Goal: Transaction & Acquisition: Download file/media

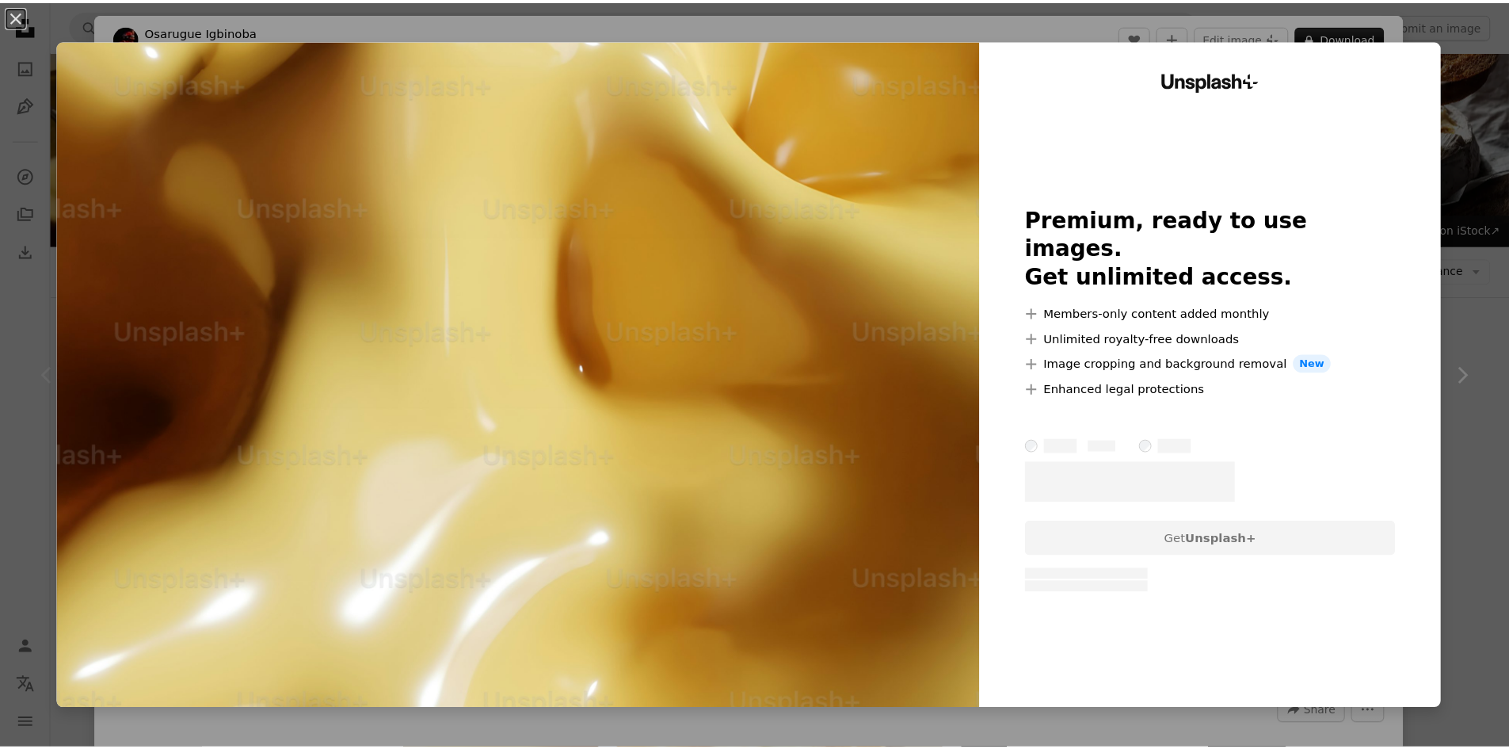
scroll to position [158, 0]
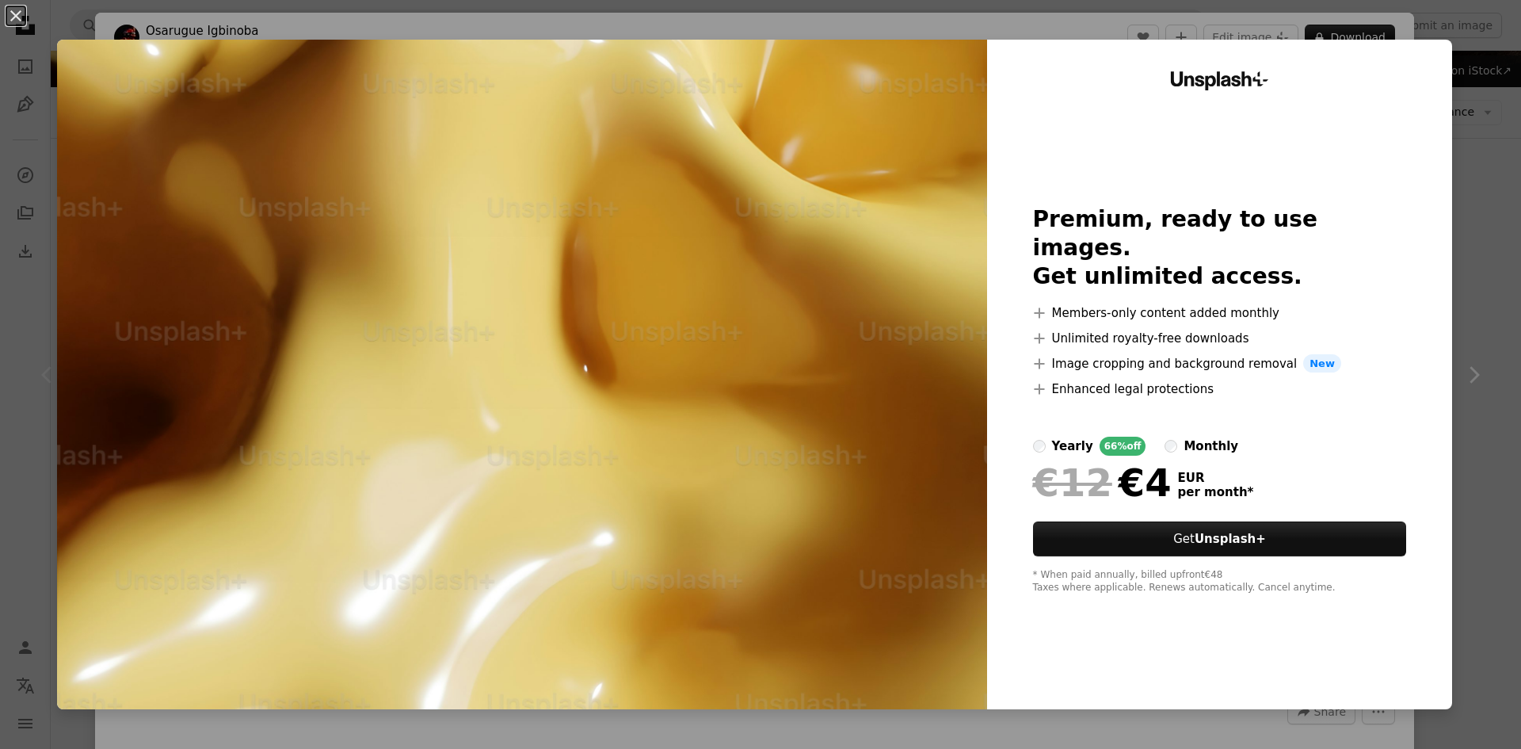
click at [1471, 265] on div "An X shape Unsplash+ Premium, ready to use images. Get unlimited access. A plus…" at bounding box center [760, 374] width 1521 height 749
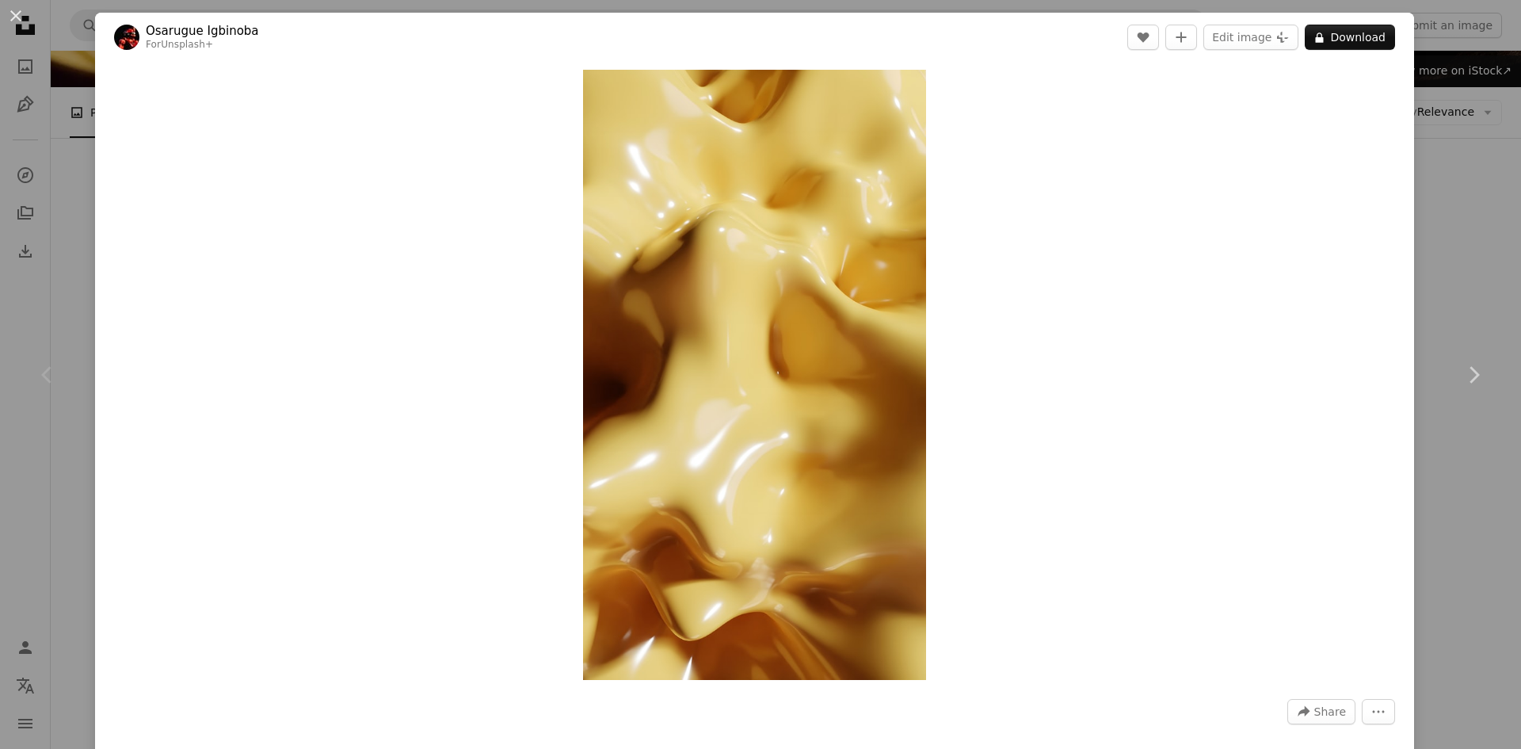
click at [1484, 288] on div "An X shape Chevron left Chevron right [PERSON_NAME] For Unsplash+ A heart A plu…" at bounding box center [760, 374] width 1521 height 749
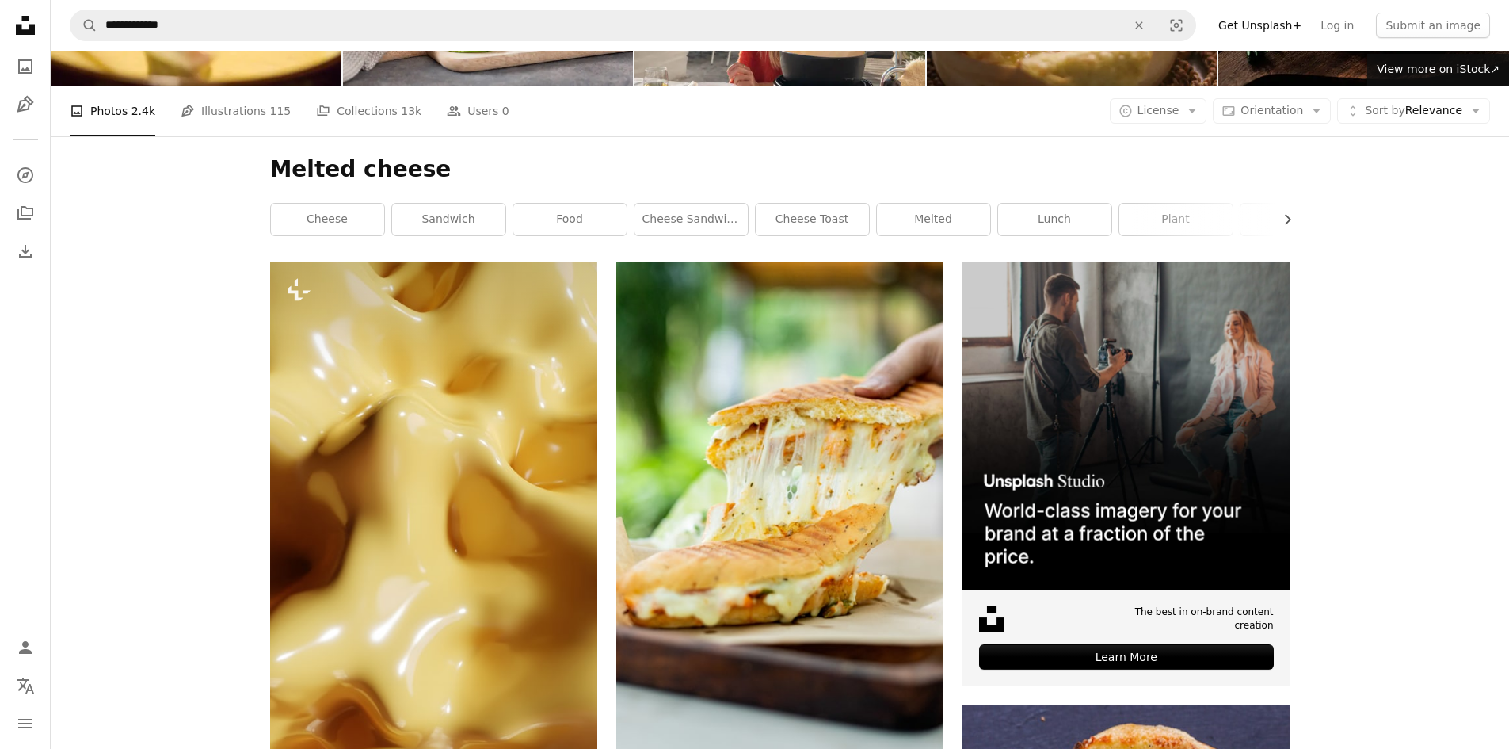
scroll to position [79, 0]
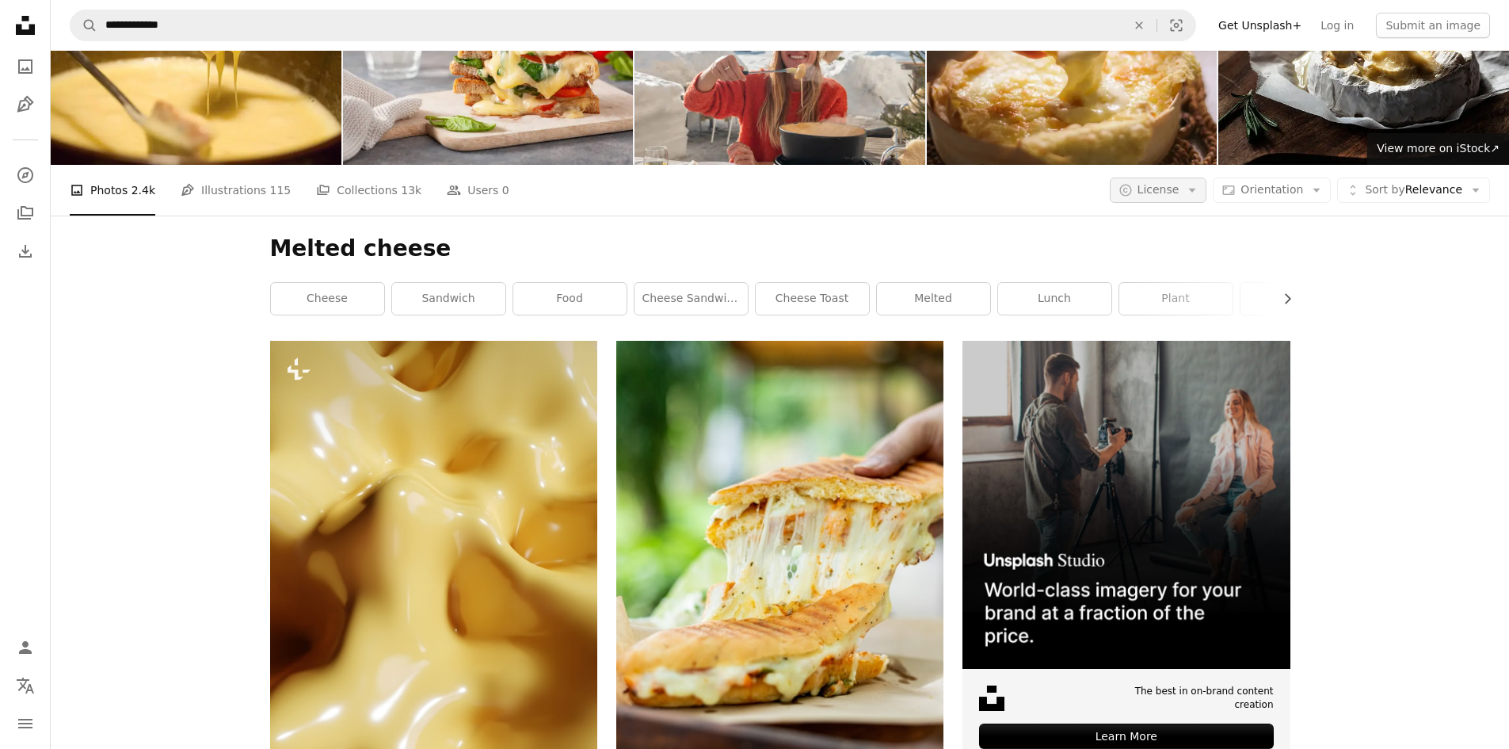
click at [1180, 186] on span "License" at bounding box center [1159, 189] width 42 height 13
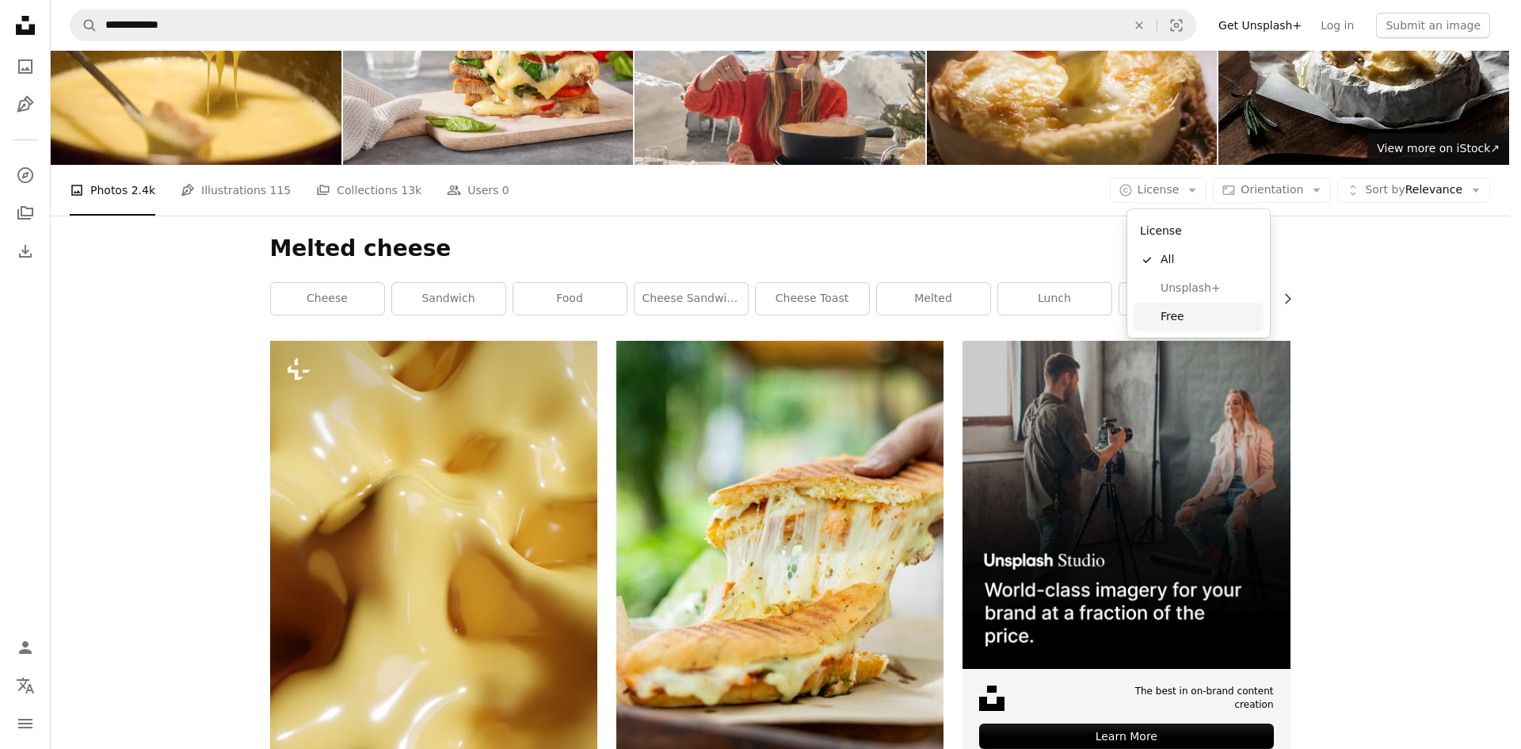
click at [1181, 306] on link "Free" at bounding box center [1199, 317] width 130 height 29
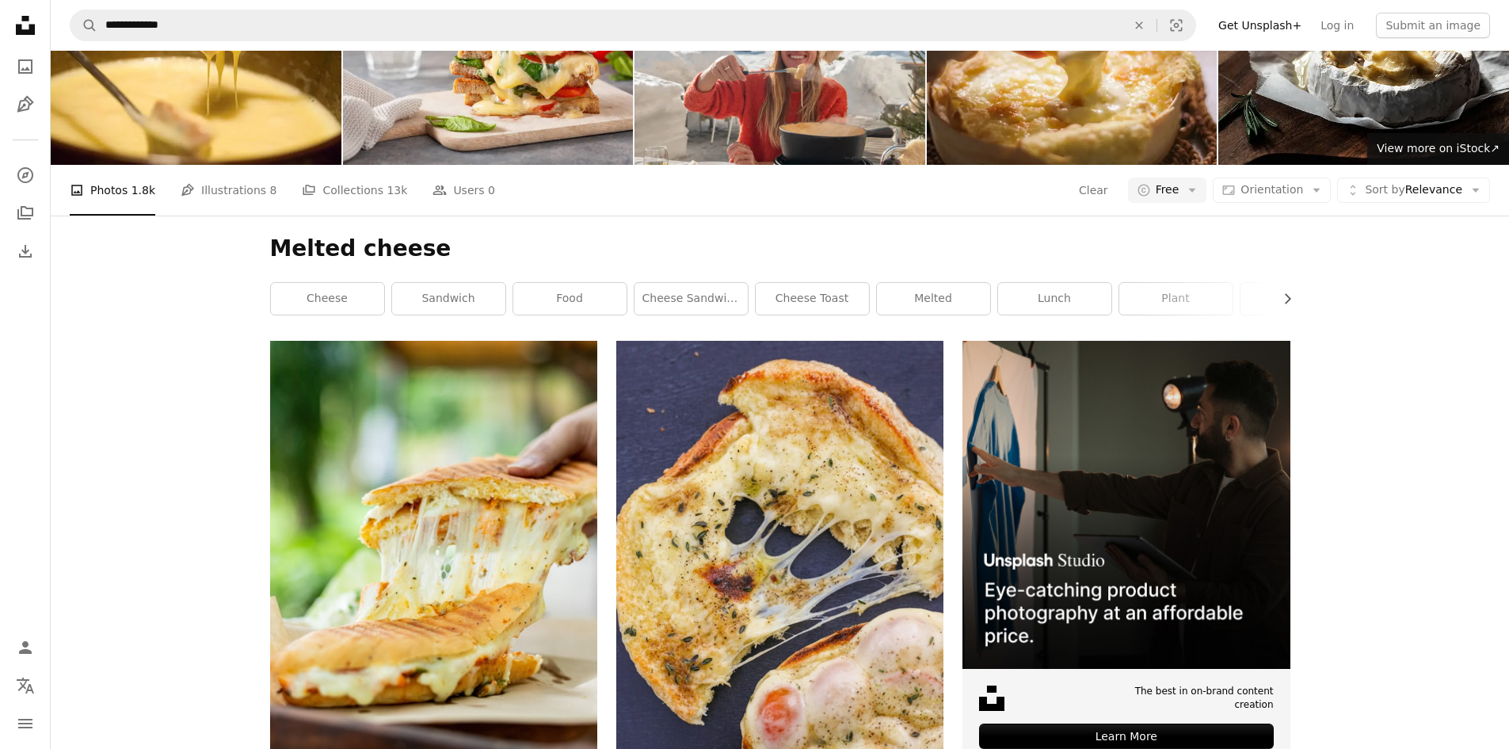
scroll to position [3453, 0]
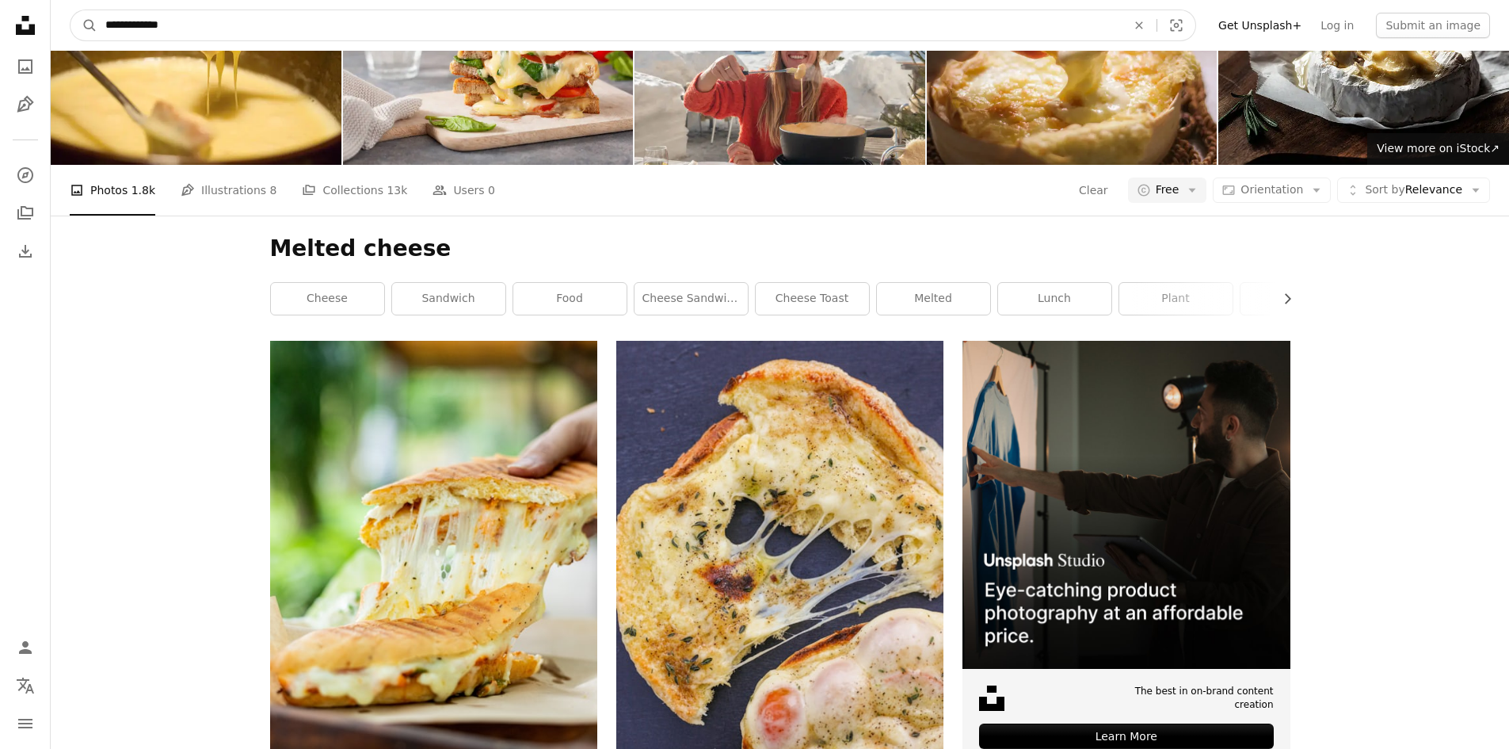
drag, startPoint x: 239, startPoint y: 29, endPoint x: 0, endPoint y: 25, distance: 239.3
type input "*****"
click button "A magnifying glass" at bounding box center [84, 25] width 27 height 30
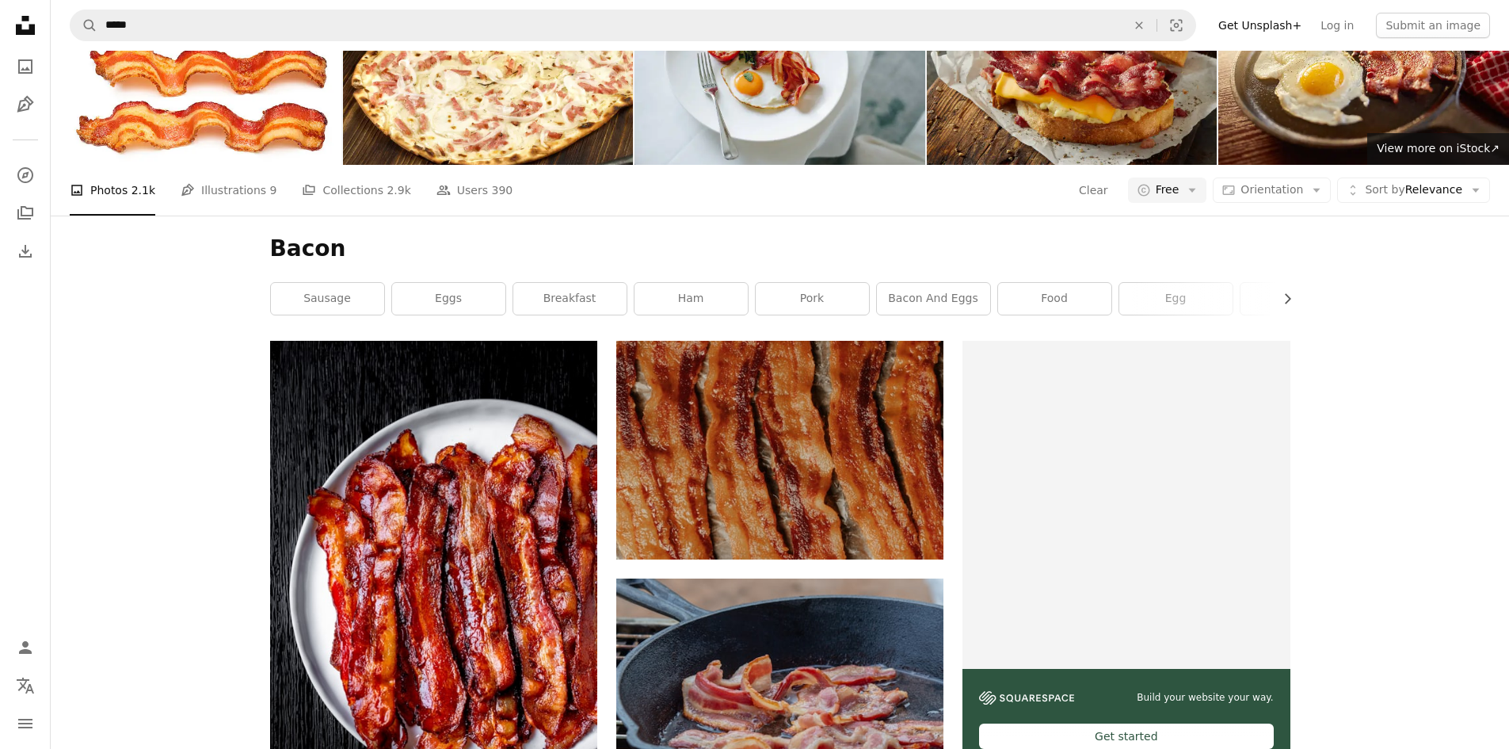
scroll to position [713, 0]
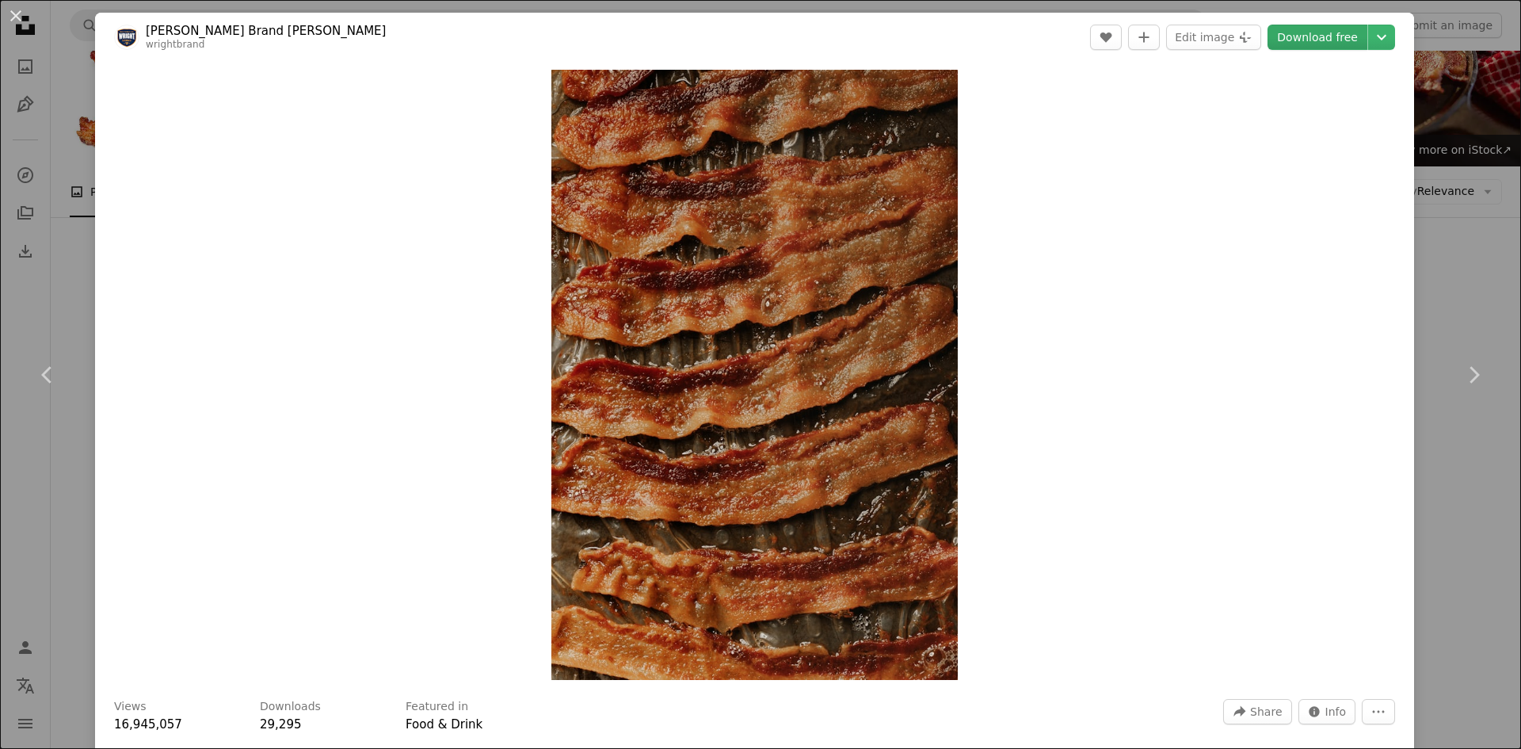
click at [1329, 32] on link "Download free" at bounding box center [1318, 37] width 100 height 25
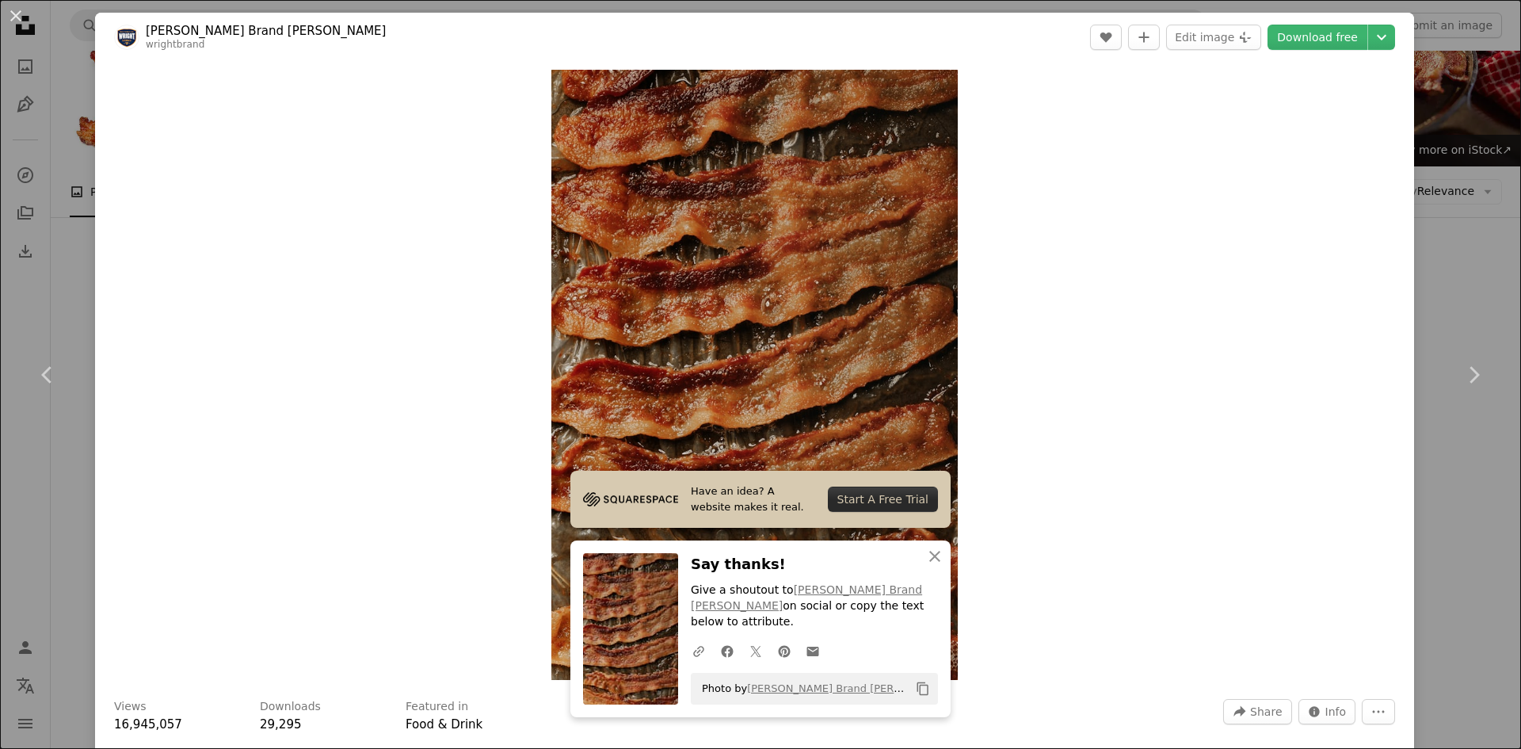
click at [1425, 246] on div "An X shape Chevron left Chevron right Have an idea? A website makes it real. St…" at bounding box center [760, 374] width 1521 height 749
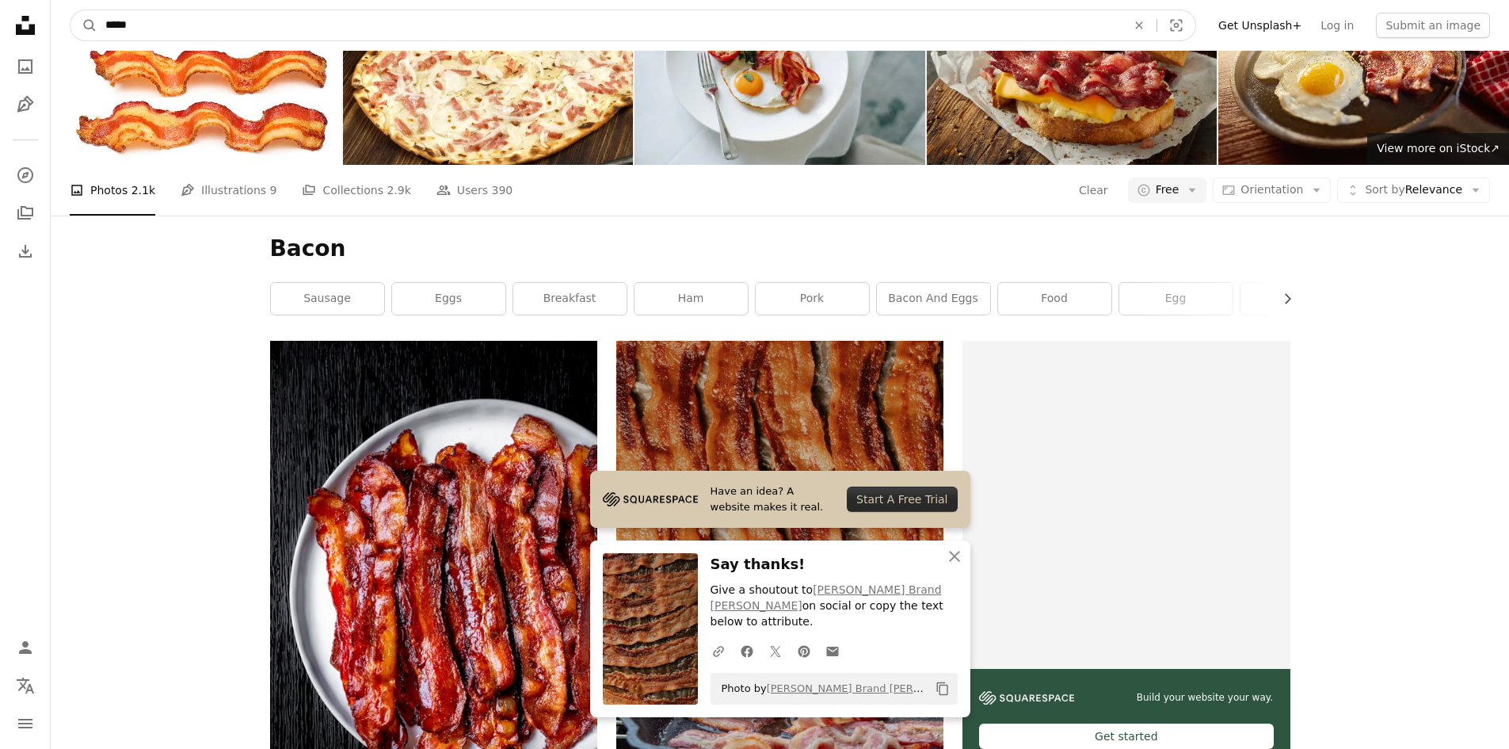
drag, startPoint x: 156, startPoint y: 25, endPoint x: 0, endPoint y: 14, distance: 156.4
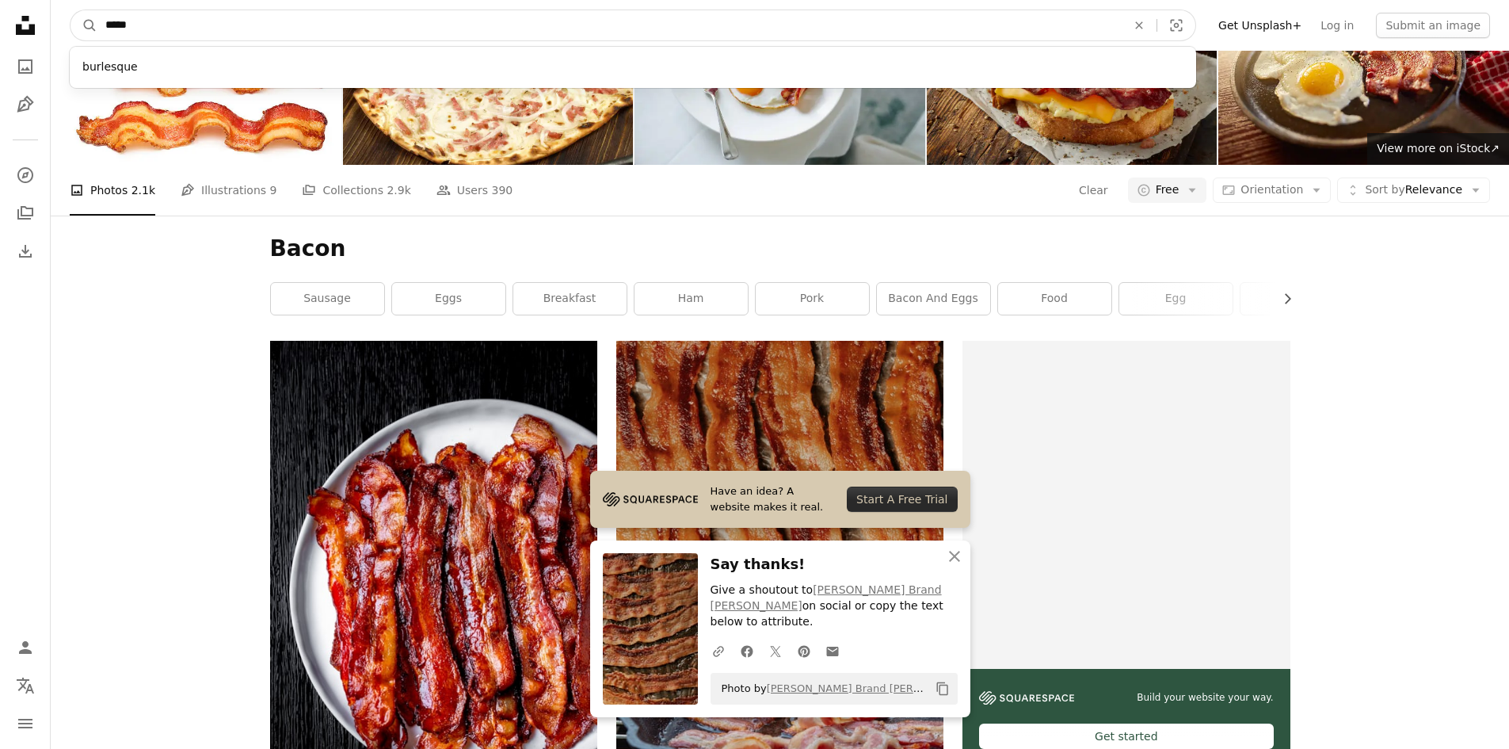
type input "******"
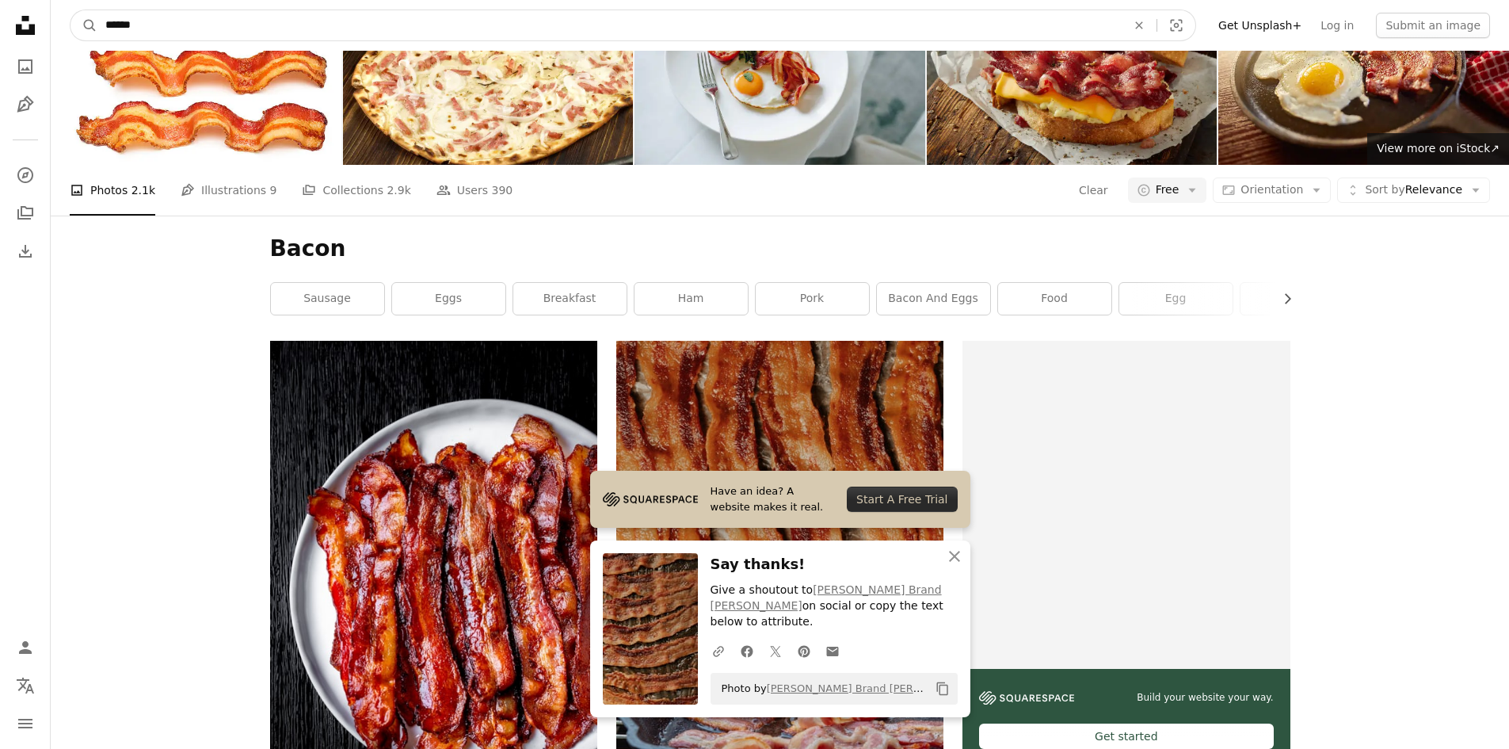
click button "A magnifying glass" at bounding box center [84, 25] width 27 height 30
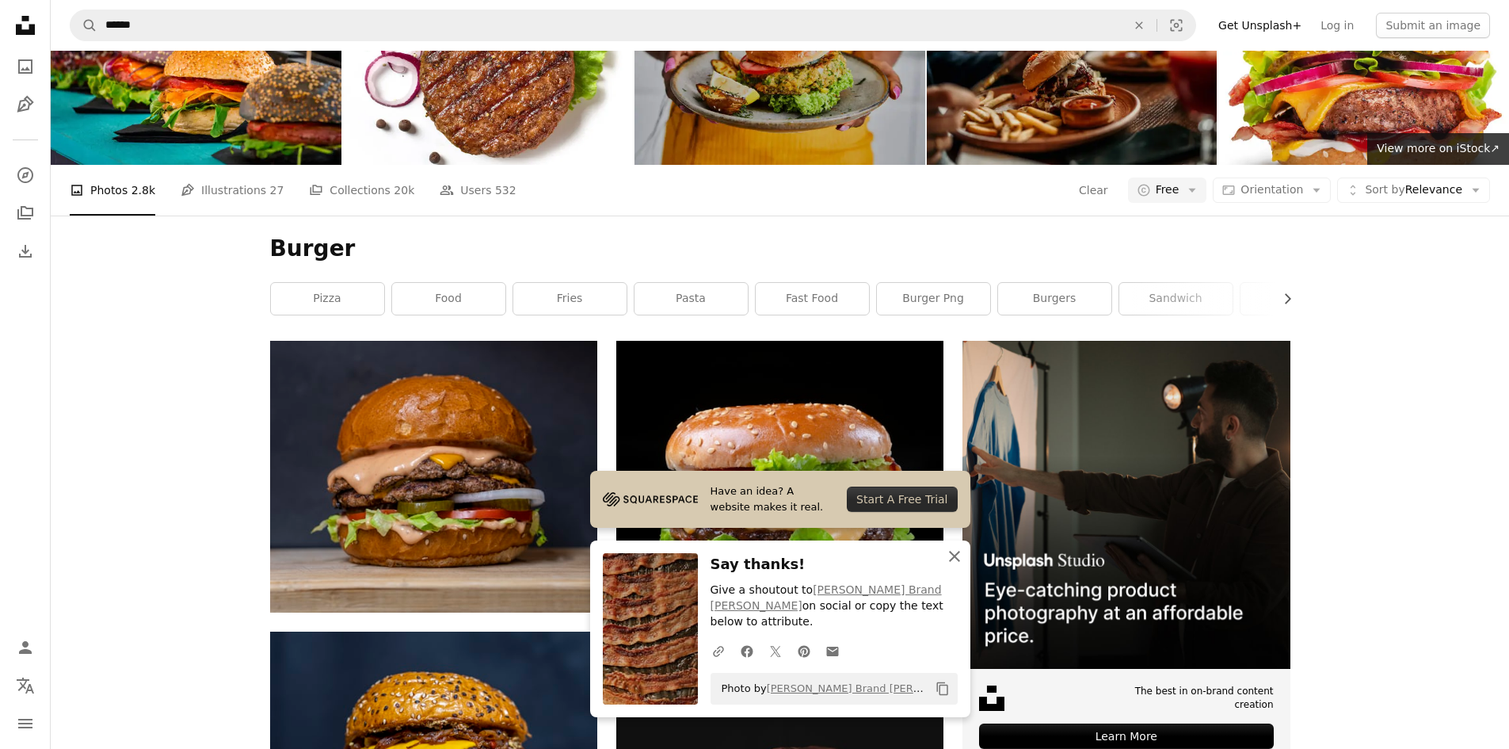
click at [956, 562] on icon "button" at bounding box center [954, 556] width 11 height 11
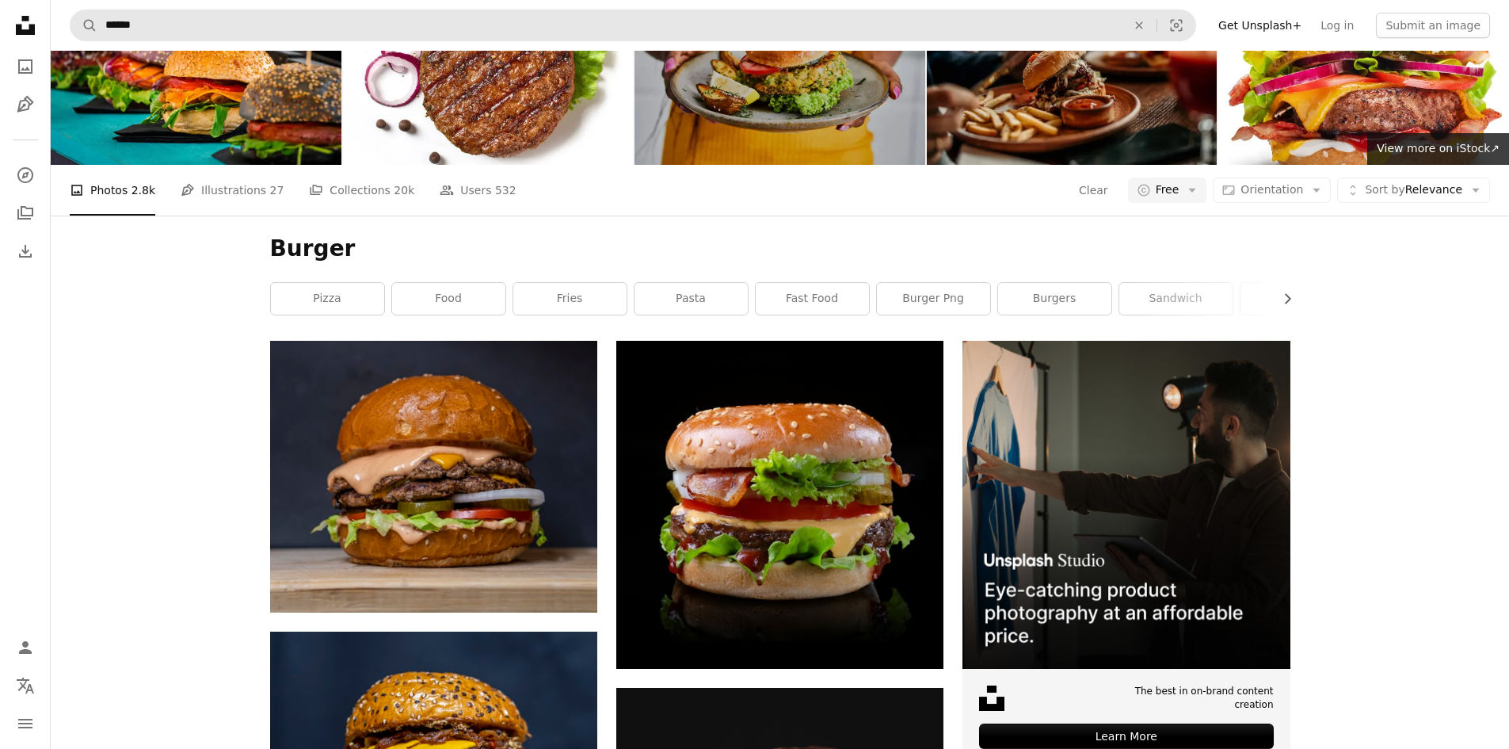
scroll to position [2694, 0]
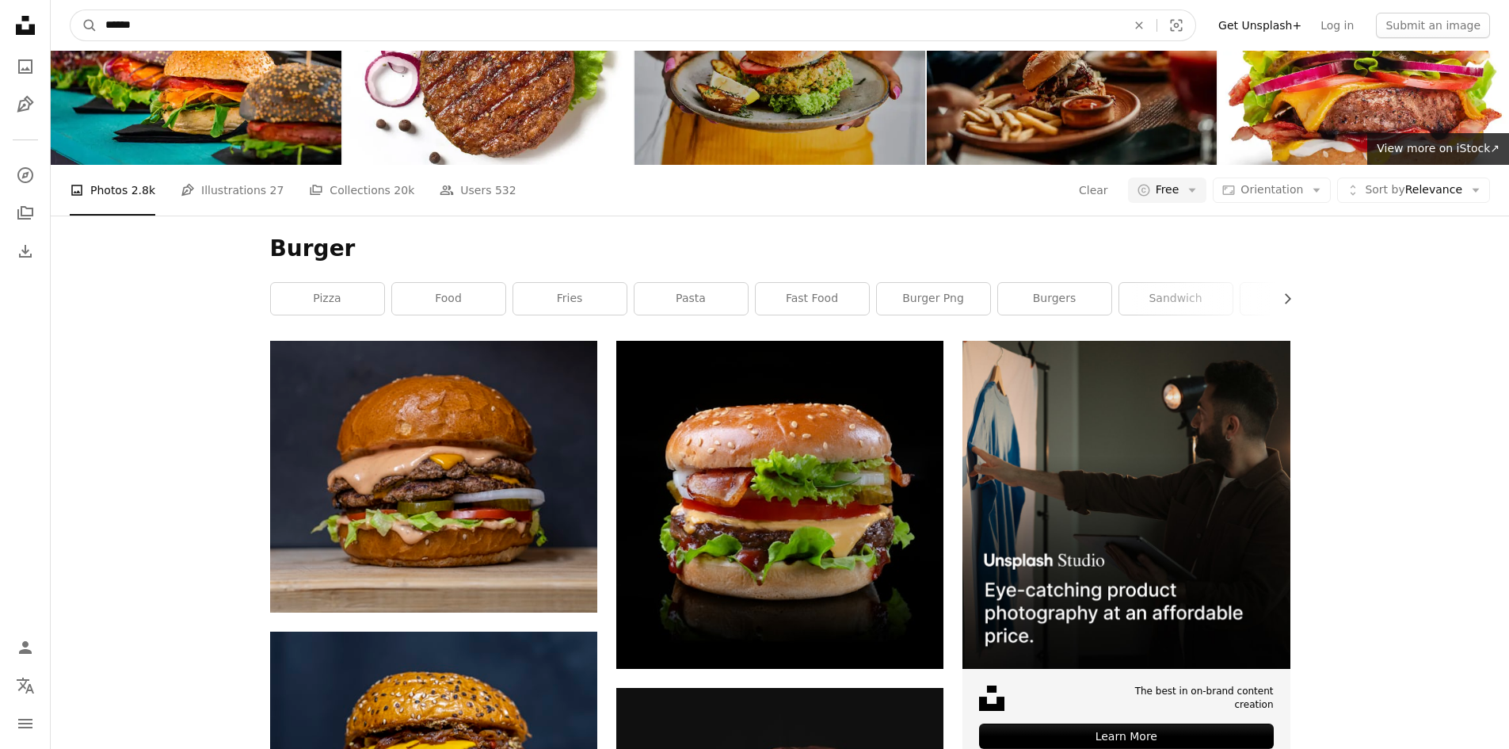
drag, startPoint x: 197, startPoint y: 29, endPoint x: 0, endPoint y: 32, distance: 197.3
type input "*****"
click button "A magnifying glass" at bounding box center [84, 25] width 27 height 30
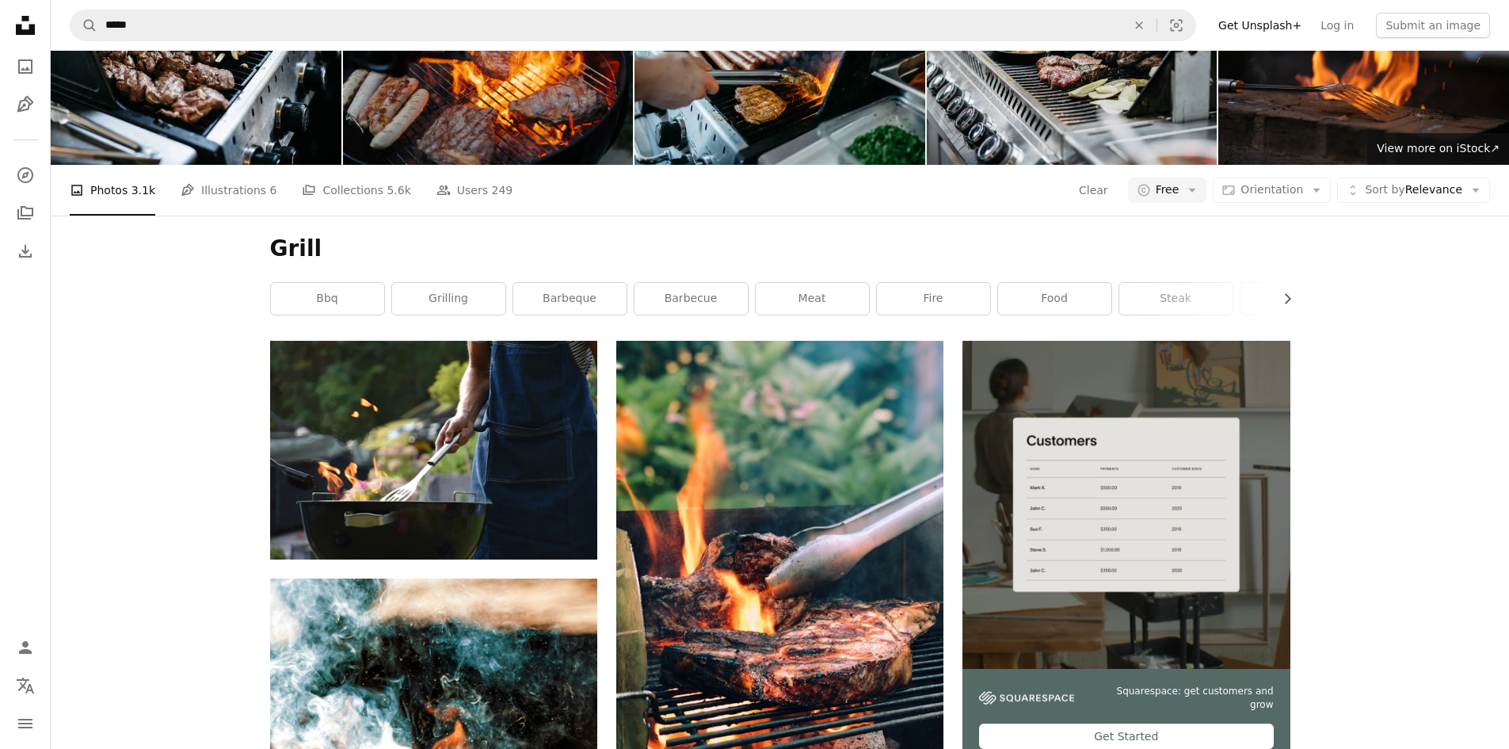
scroll to position [1505, 0]
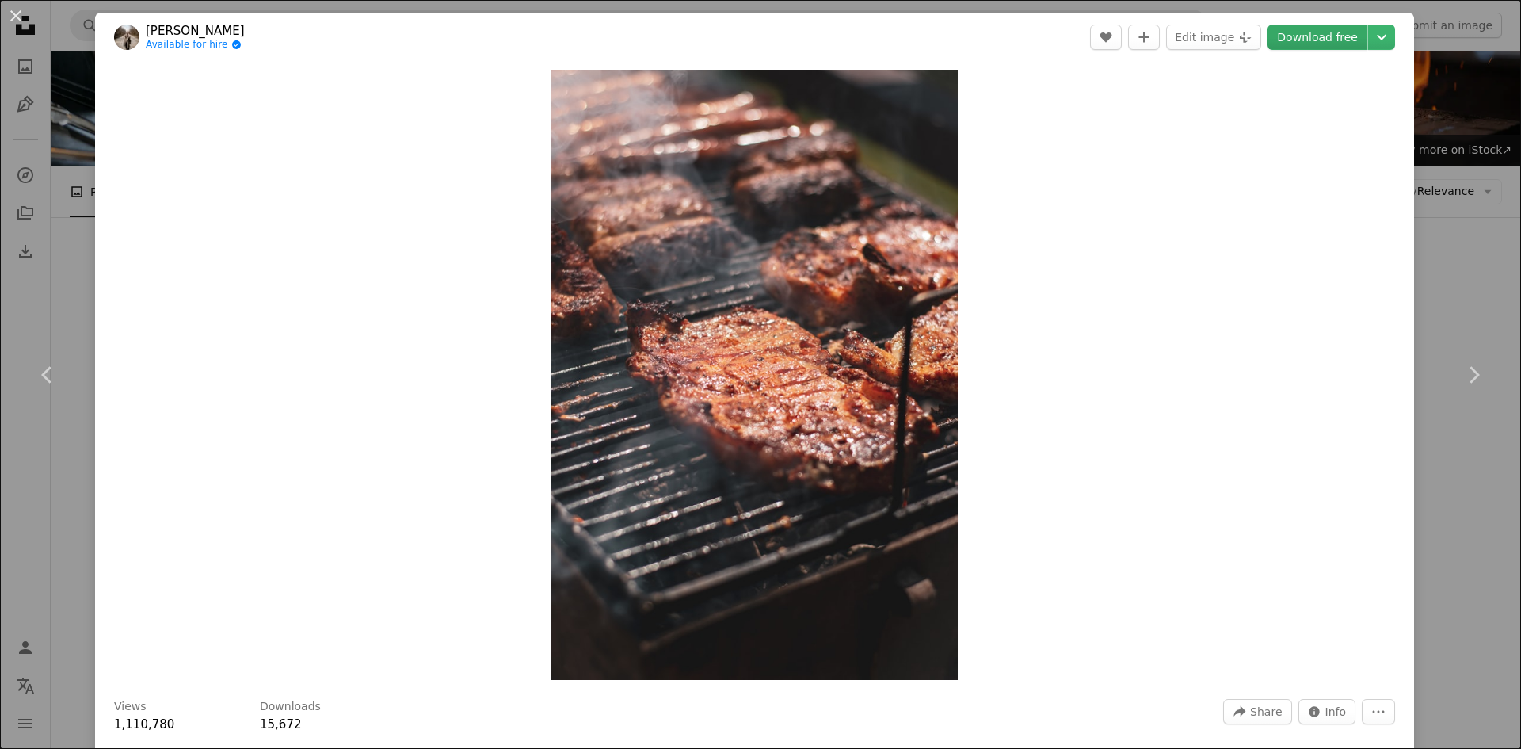
click at [1291, 40] on link "Download free" at bounding box center [1318, 37] width 100 height 25
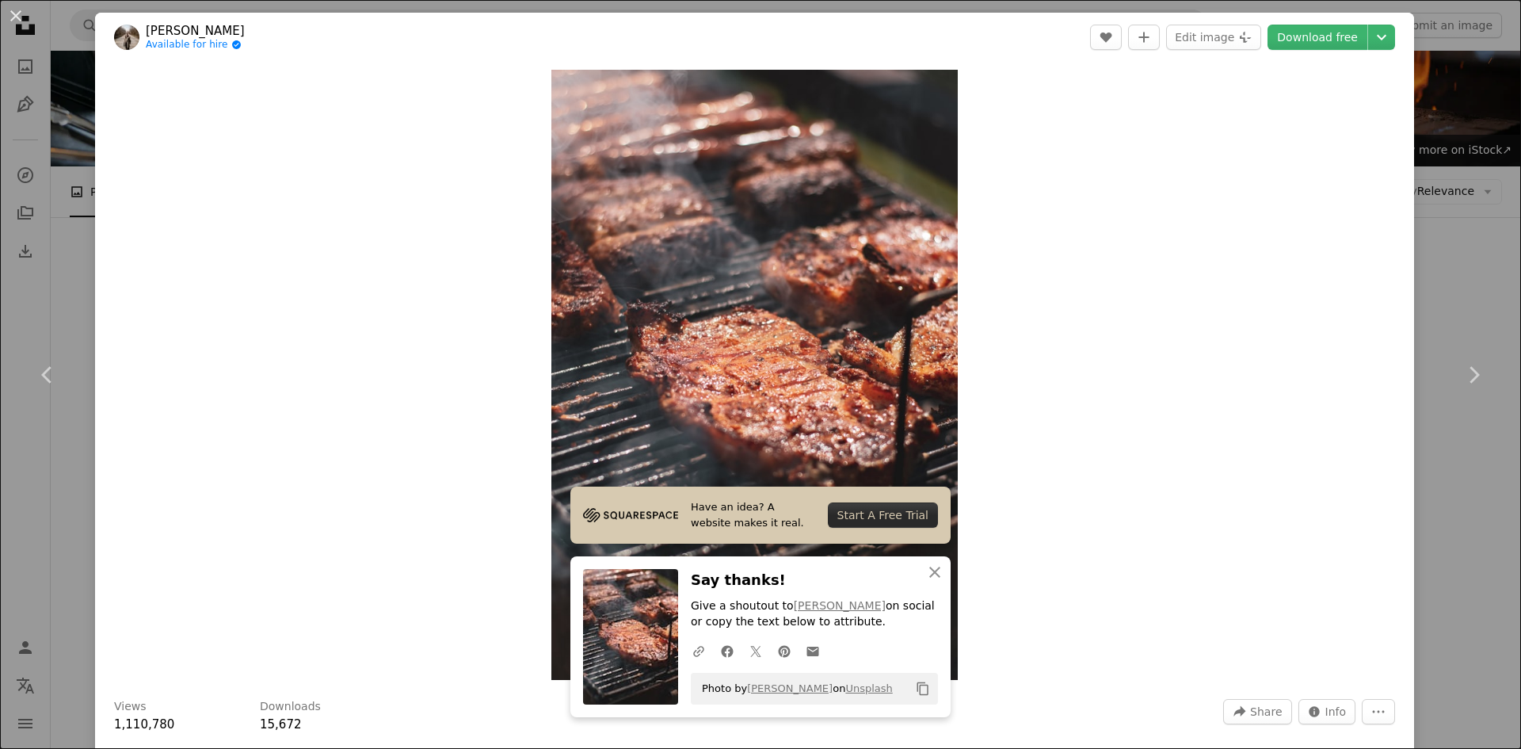
click at [1459, 270] on div "An X shape Chevron left Chevron right Have an idea? A website makes it real. St…" at bounding box center [760, 374] width 1521 height 749
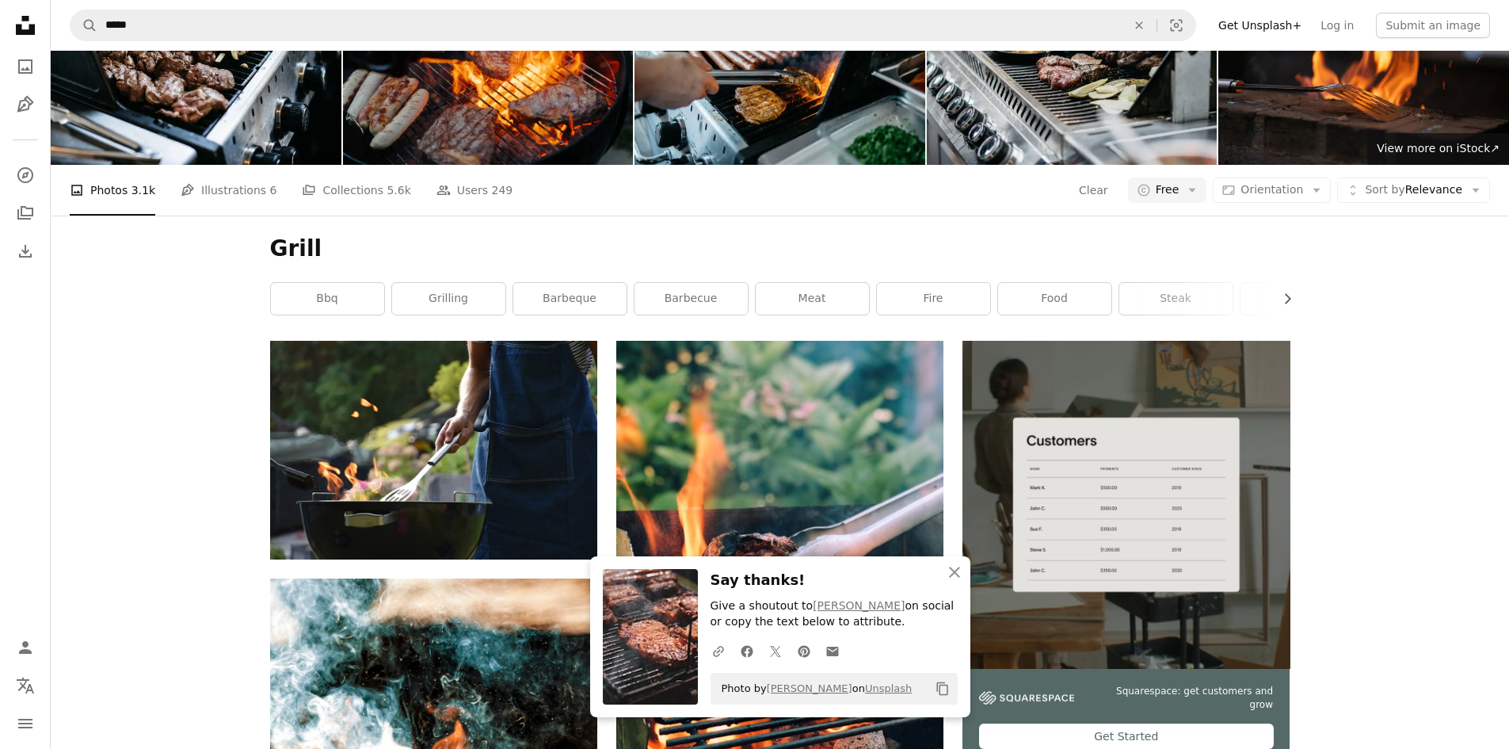
scroll to position [555, 0]
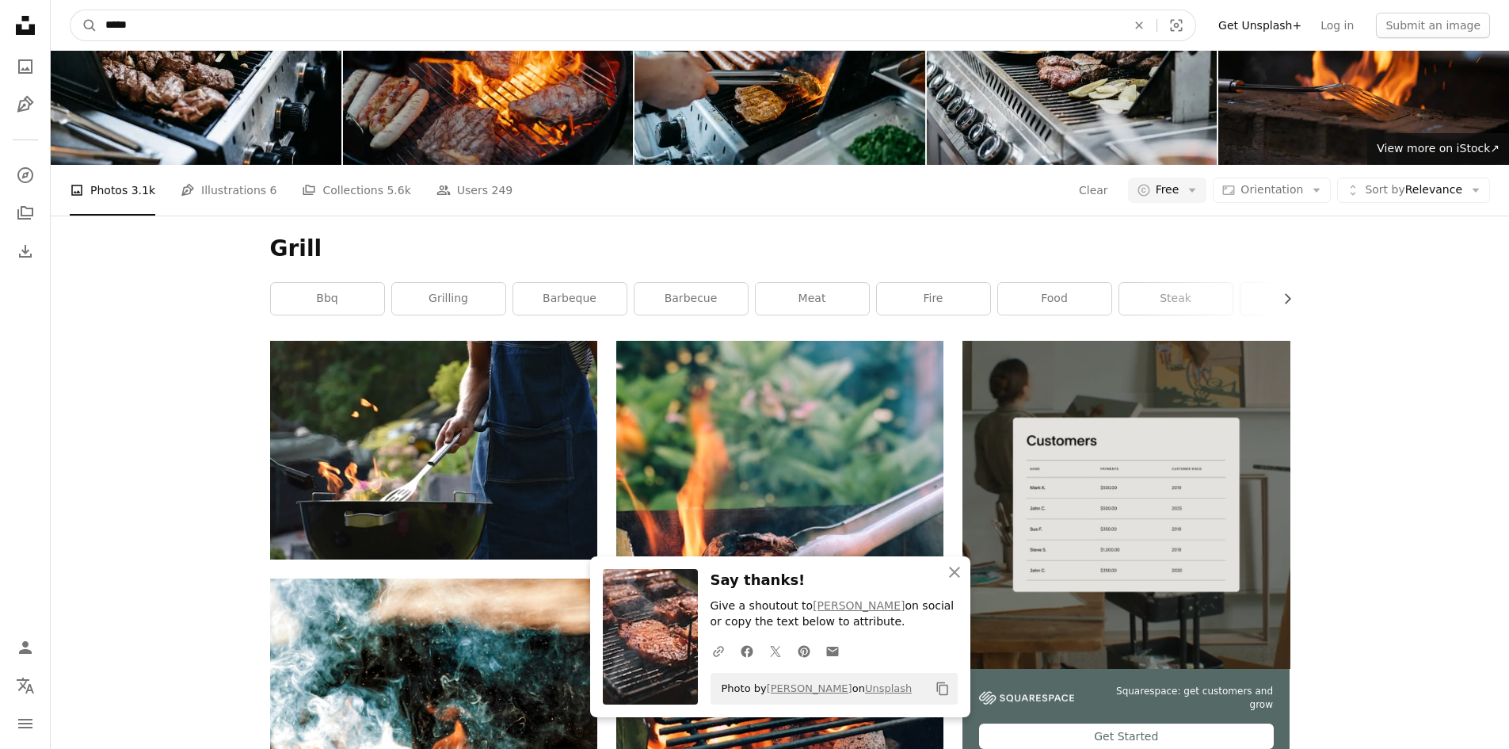
drag, startPoint x: 249, startPoint y: 10, endPoint x: 0, endPoint y: 40, distance: 250.6
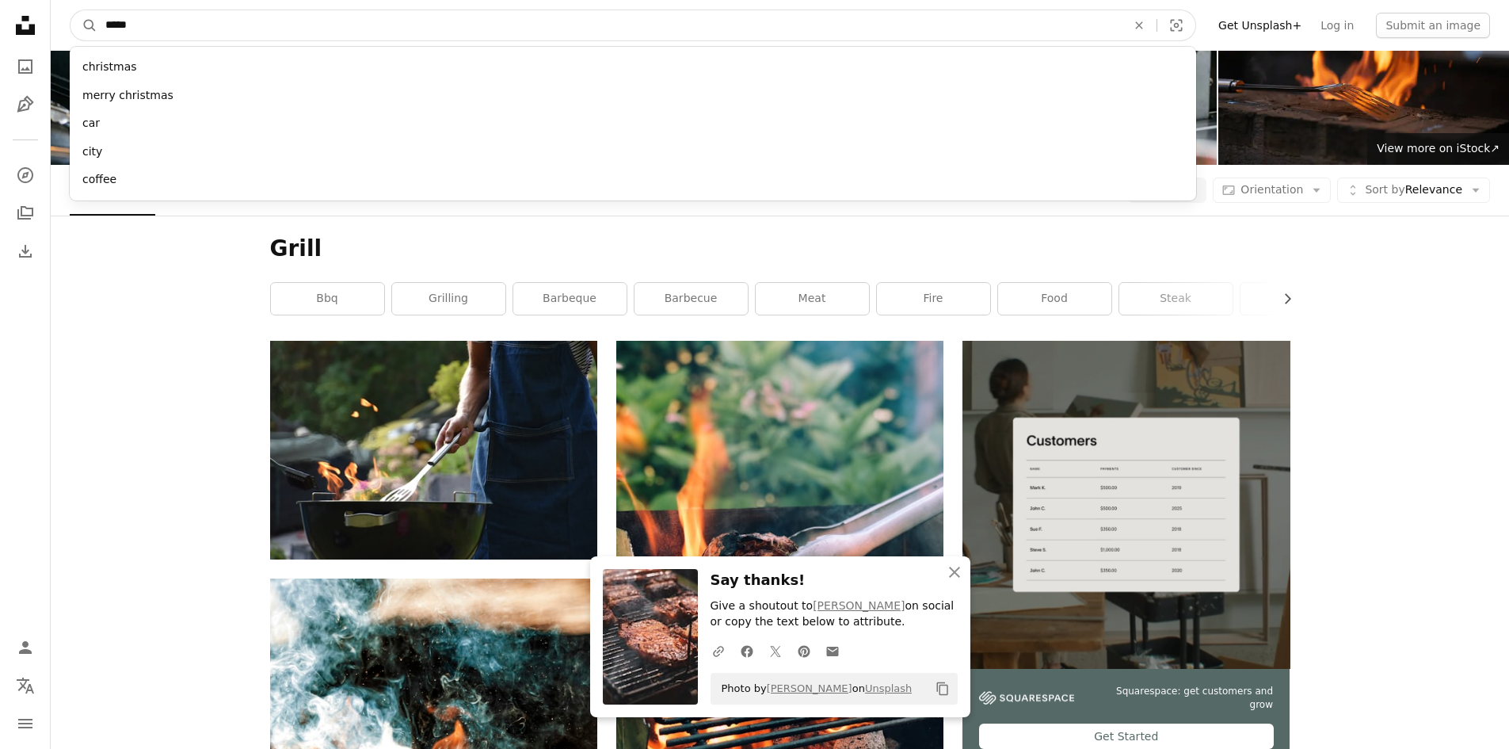
type input "******"
click button "A magnifying glass" at bounding box center [84, 25] width 27 height 30
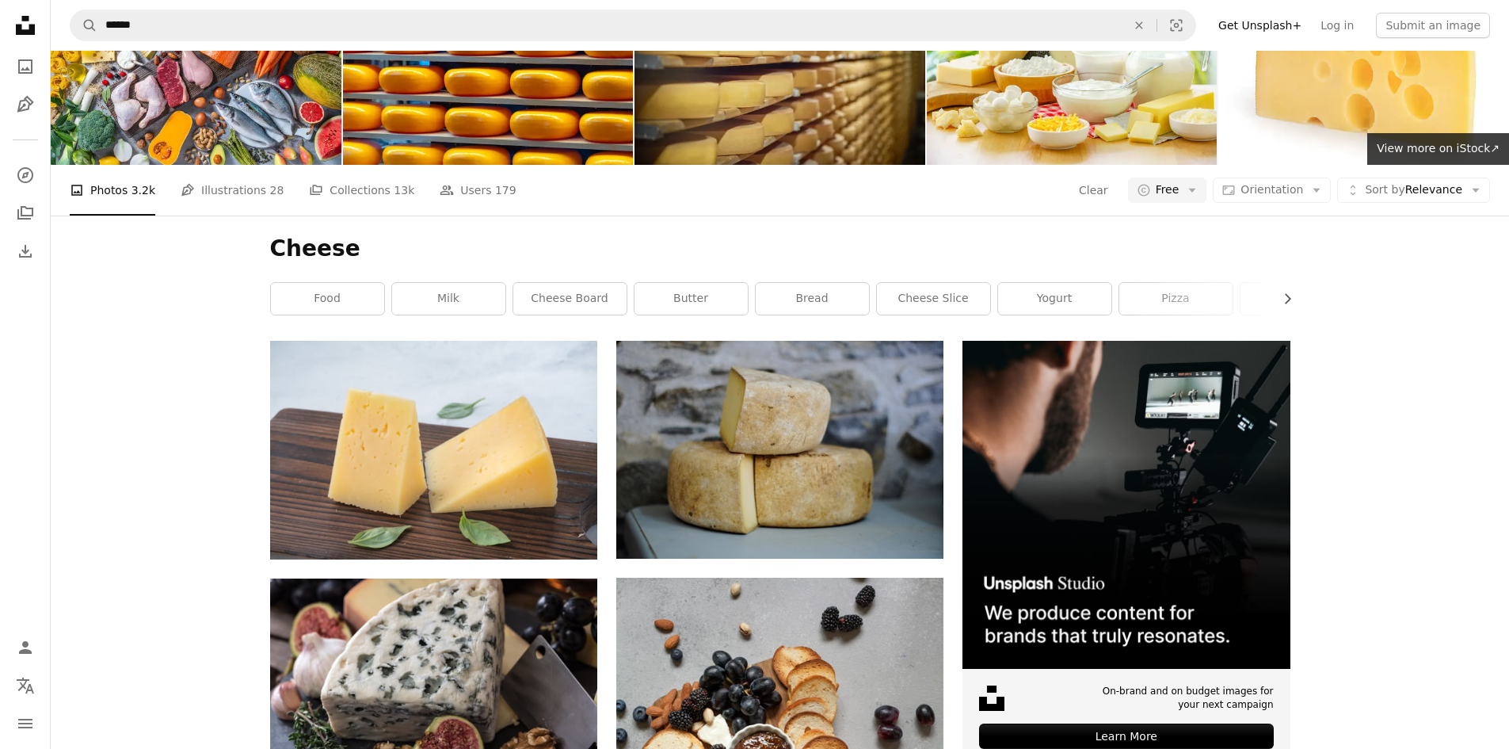
scroll to position [1426, 0]
